Goal: Task Accomplishment & Management: Use online tool/utility

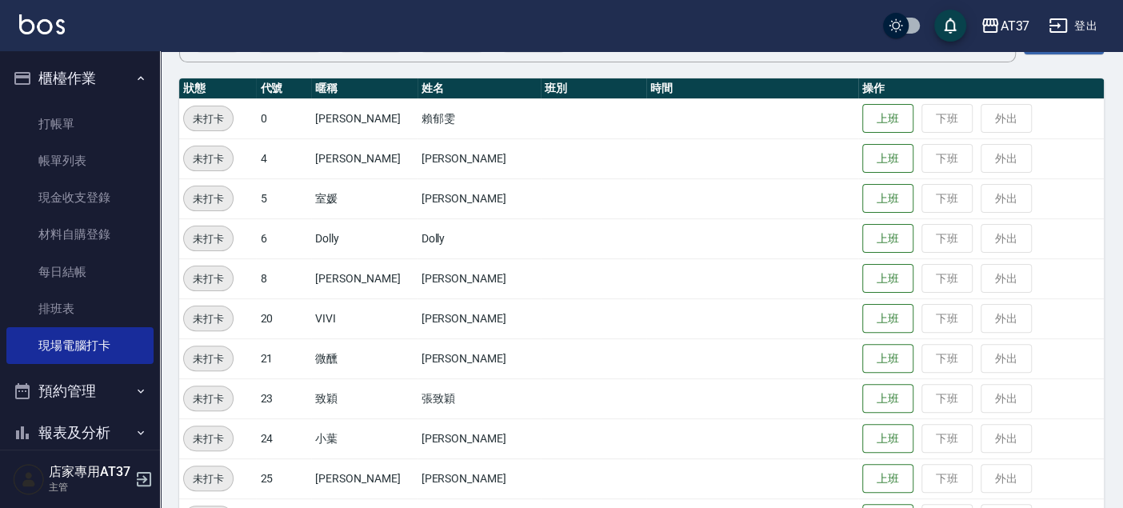
scroll to position [178, 0]
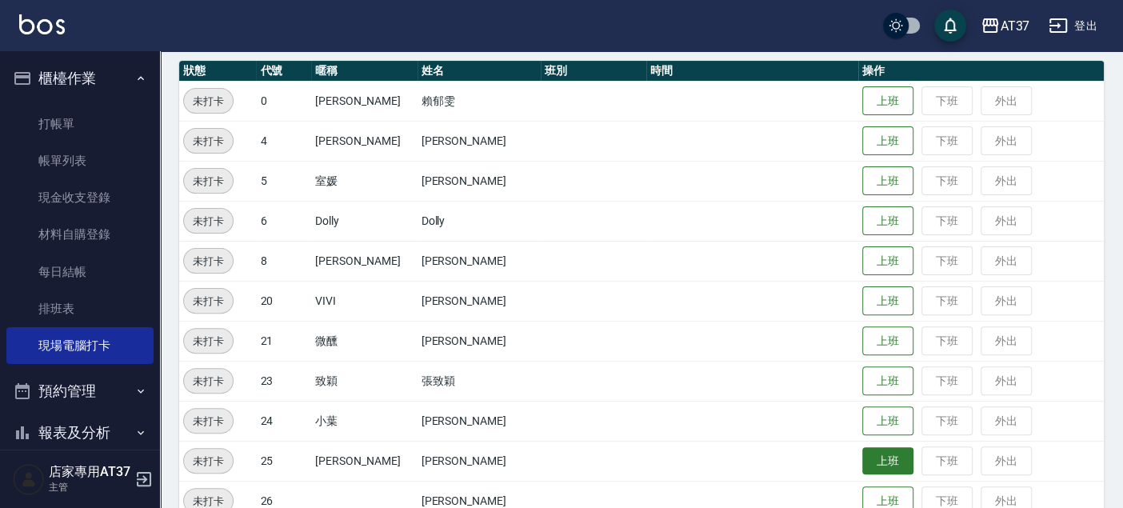
click at [867, 466] on button "上班" at bounding box center [888, 461] width 51 height 28
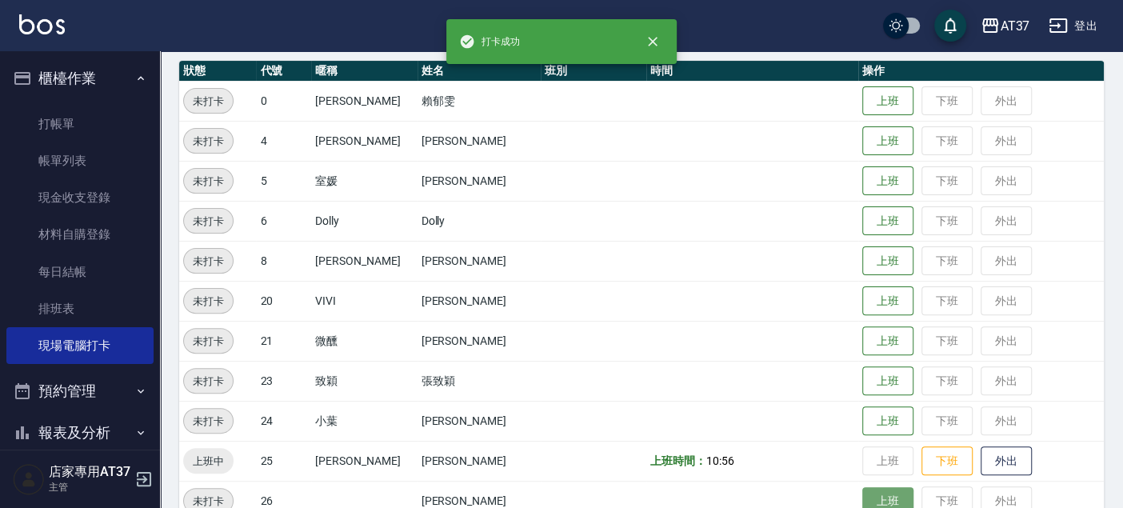
click at [872, 498] on button "上班" at bounding box center [888, 501] width 51 height 28
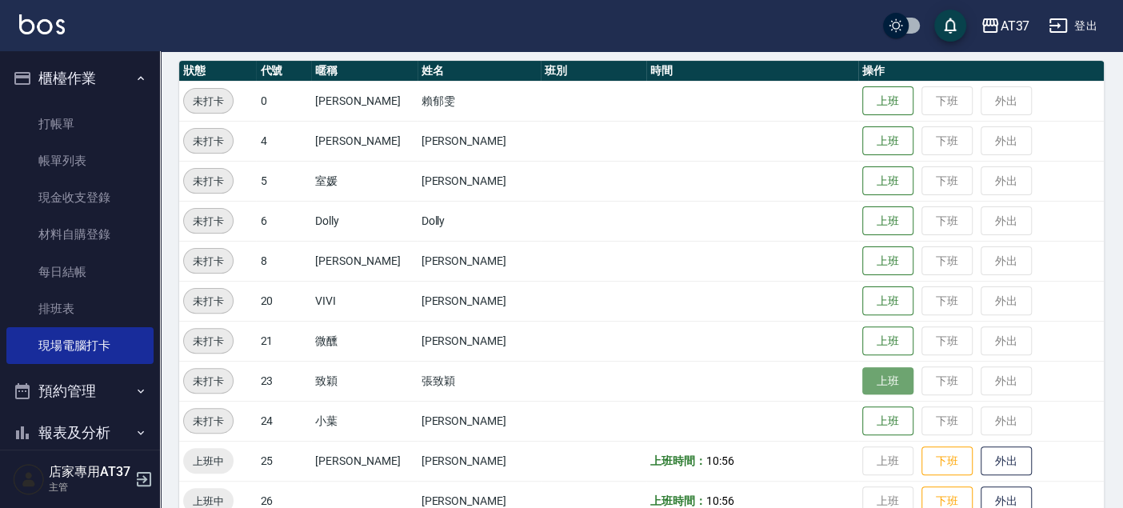
click at [866, 380] on button "上班" at bounding box center [888, 381] width 51 height 28
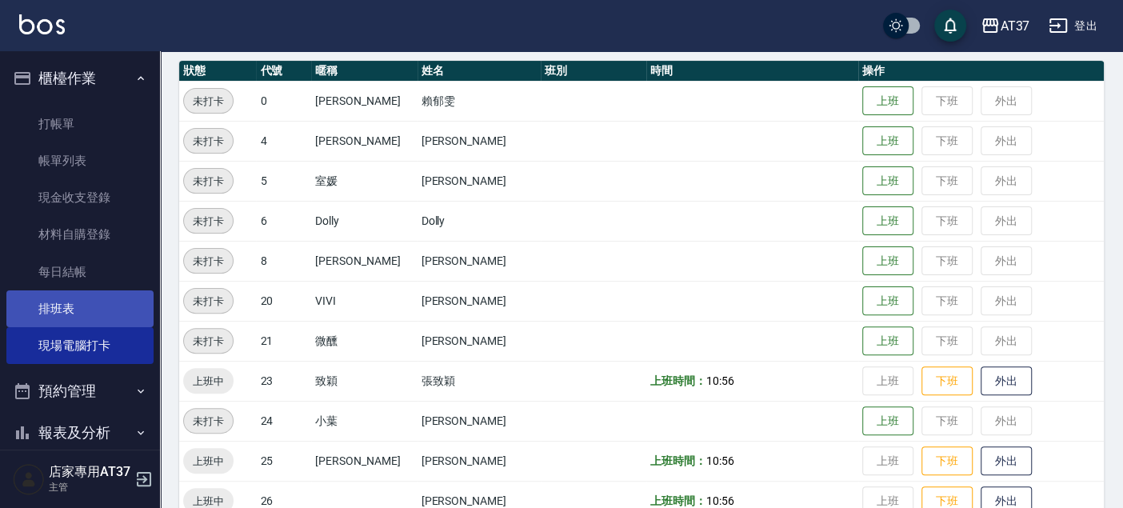
click at [106, 306] on link "排班表" at bounding box center [79, 308] width 147 height 37
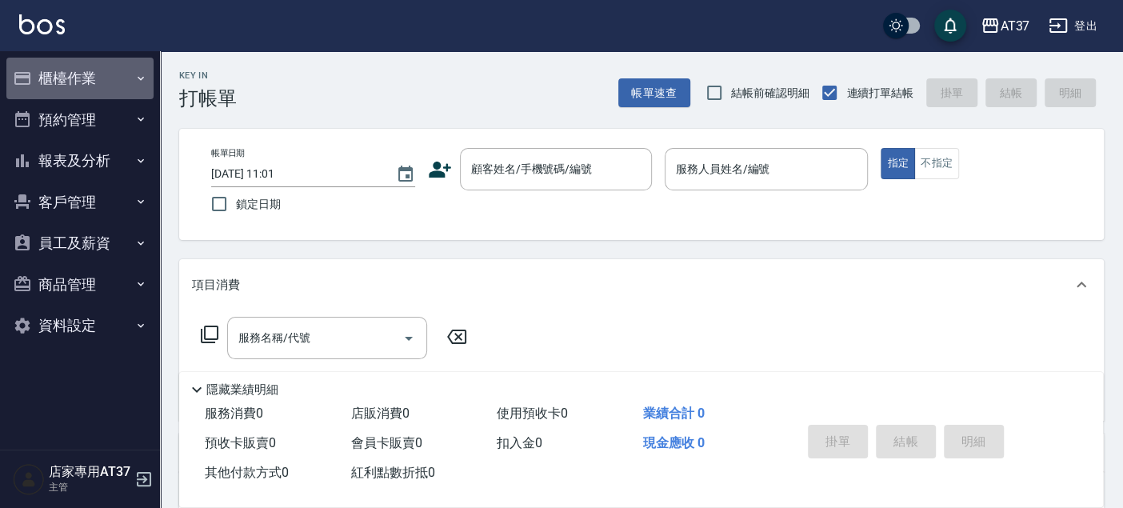
click at [96, 72] on button "櫃檯作業" at bounding box center [79, 79] width 147 height 42
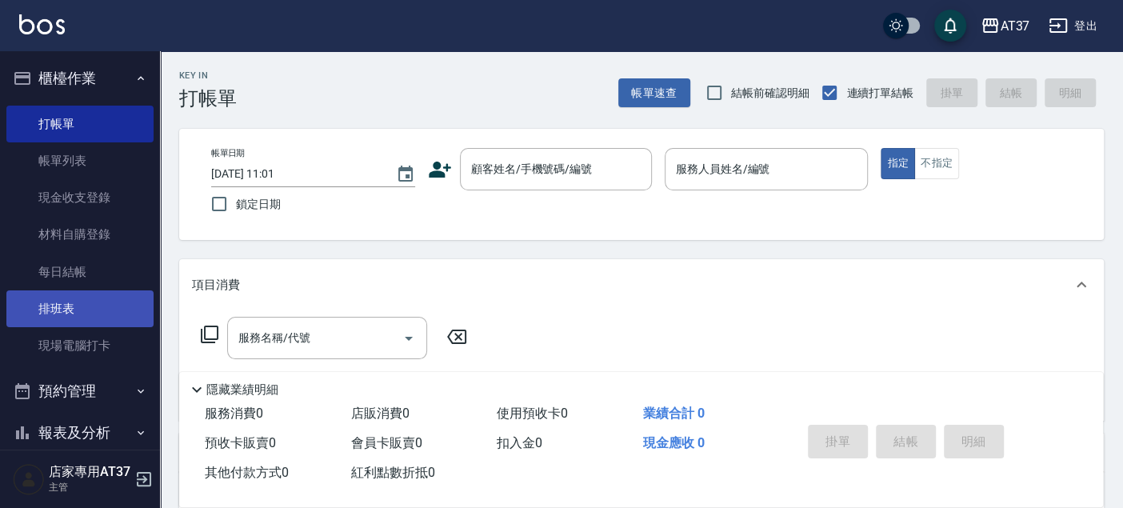
click at [113, 294] on link "排班表" at bounding box center [79, 308] width 147 height 37
